Goal: Transaction & Acquisition: Book appointment/travel/reservation

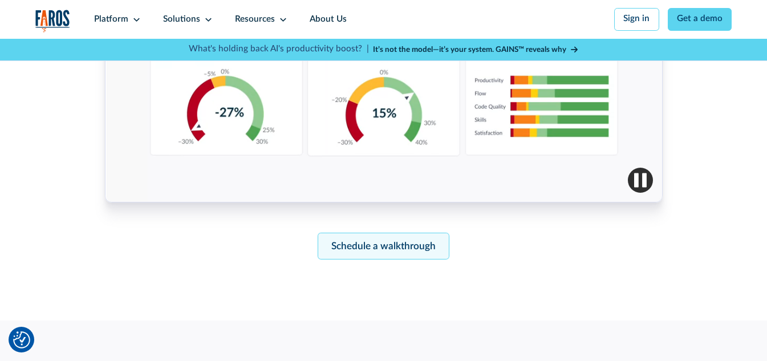
click at [352, 256] on link "Schedule a walkthrough" at bounding box center [384, 246] width 132 height 27
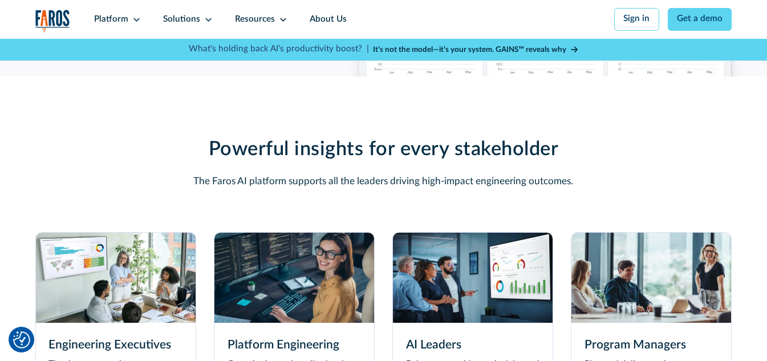
scroll to position [3115, 0]
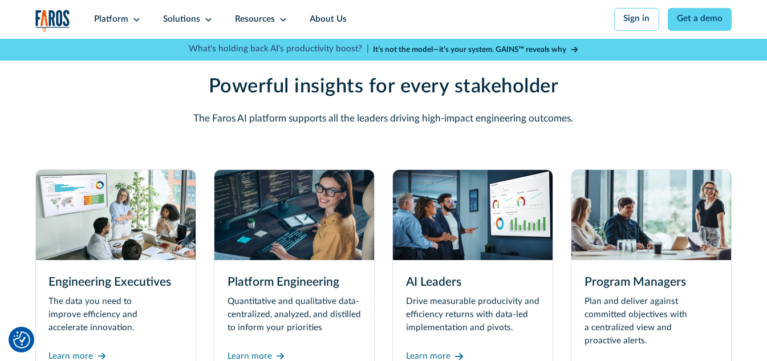
click at [700, 239] on img at bounding box center [652, 215] width 160 height 90
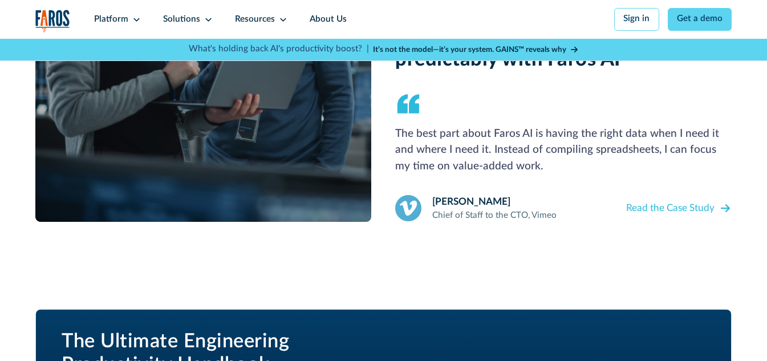
scroll to position [1103, 0]
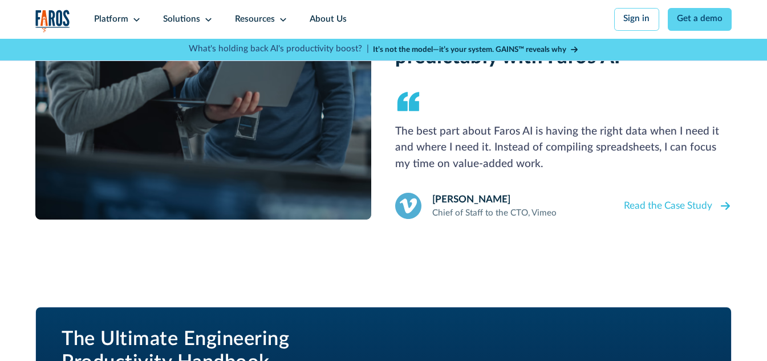
click at [697, 213] on div "Read the Case Study" at bounding box center [668, 205] width 88 height 15
